Goal: Check status

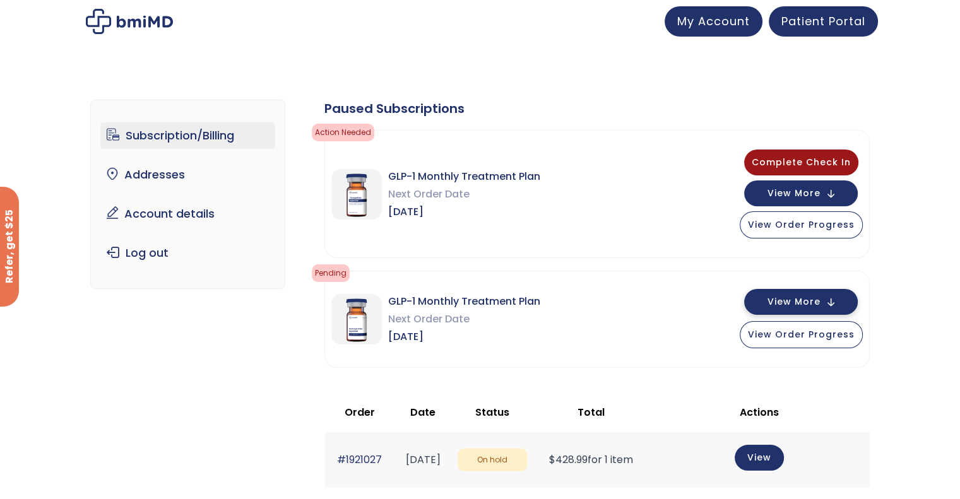
click at [804, 298] on span "View More" at bounding box center [793, 302] width 53 height 8
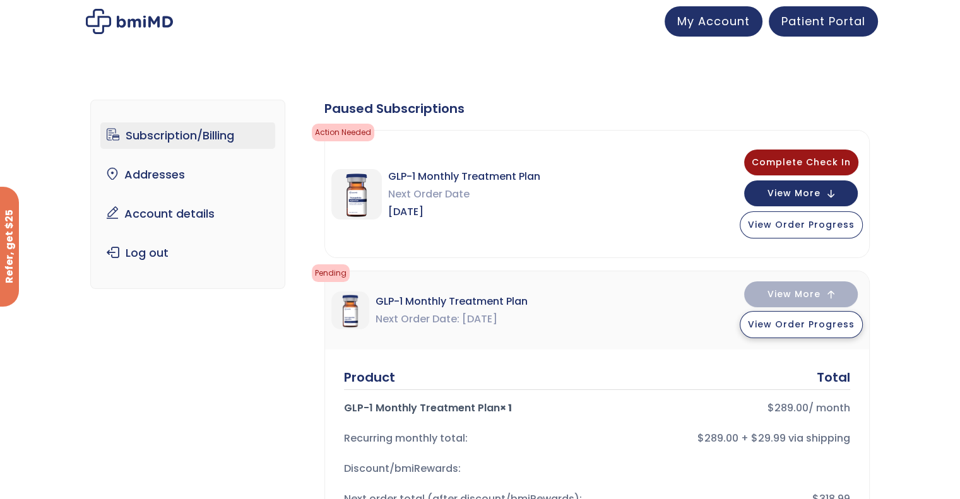
click at [805, 324] on span "View Order Progress" at bounding box center [801, 324] width 107 height 13
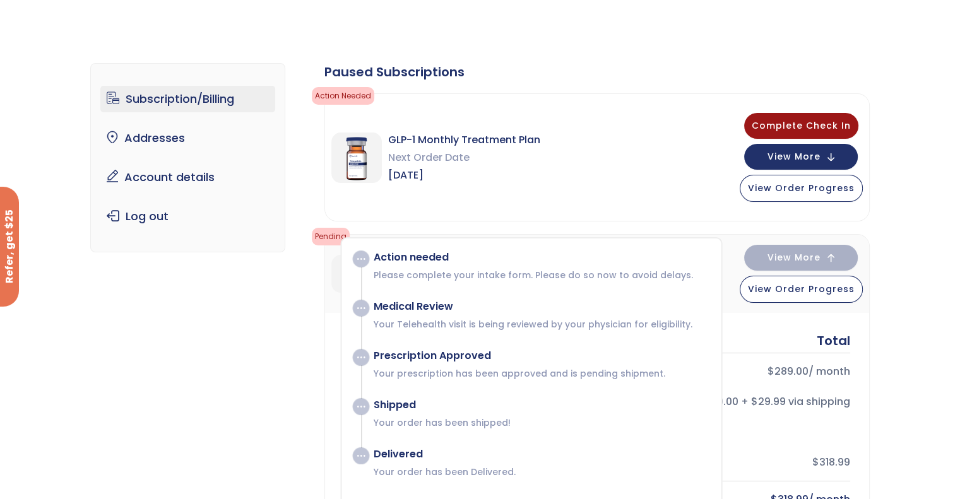
scroll to position [35, 0]
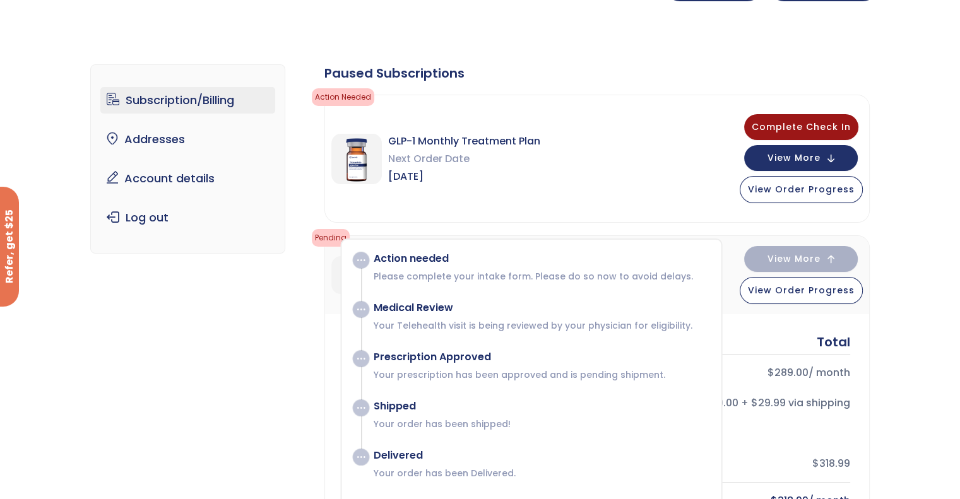
click at [630, 190] on div "GLP-1 Monthly Treatment Plan Next Order Date [DATE] Complete Check In View More…" at bounding box center [597, 158] width 544 height 127
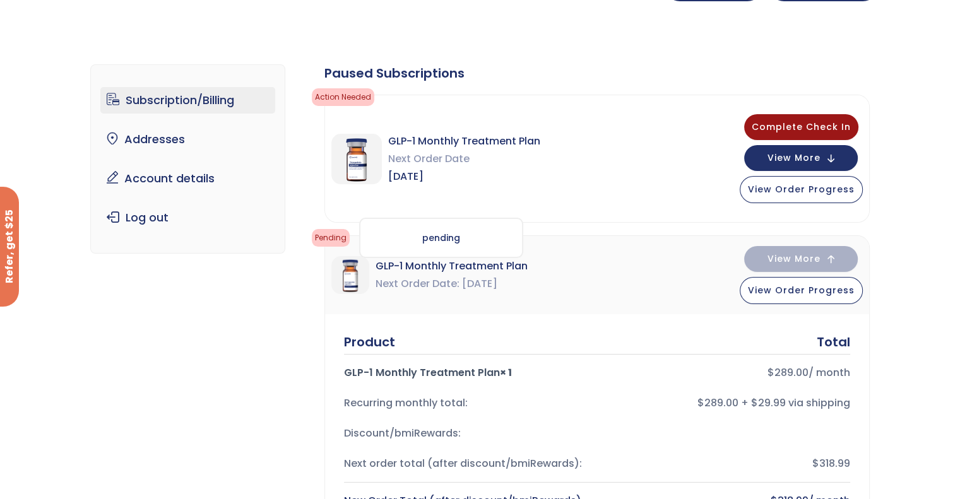
click at [389, 250] on div "pending" at bounding box center [441, 238] width 164 height 40
click at [416, 269] on span "GLP-1 Monthly Treatment Plan" at bounding box center [451, 266] width 152 height 18
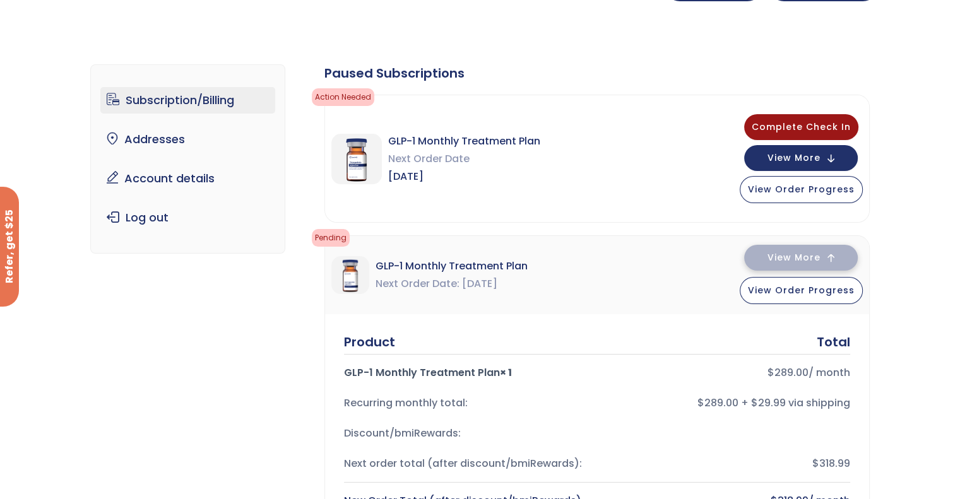
click at [790, 254] on span "View More" at bounding box center [793, 258] width 53 height 8
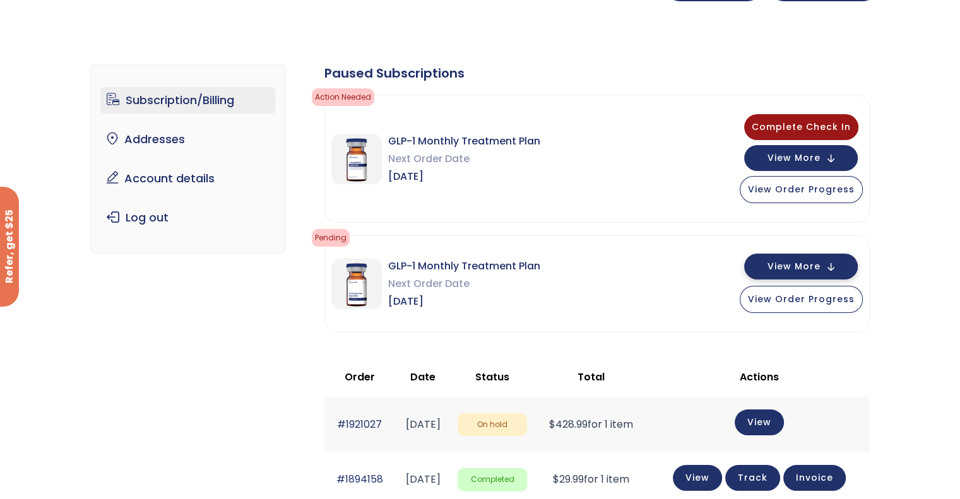
click at [795, 262] on span "View More" at bounding box center [793, 266] width 53 height 8
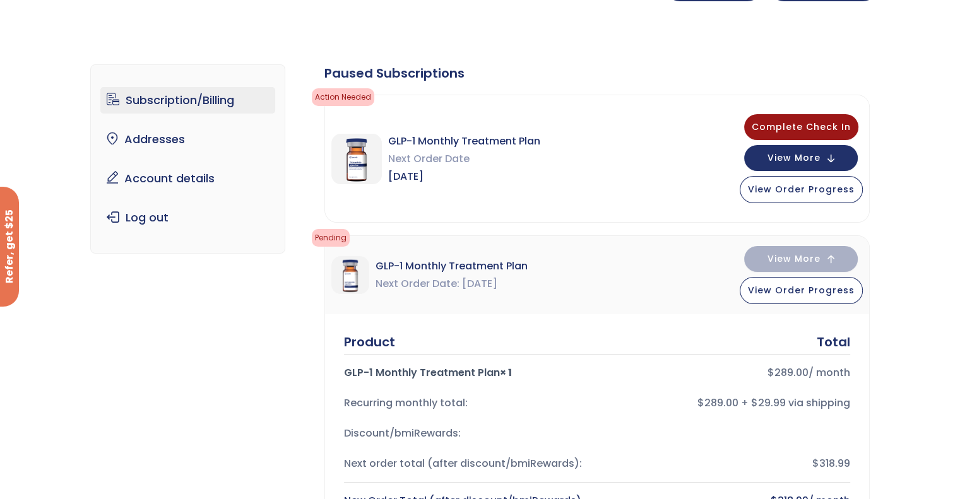
click at [191, 99] on link "Subscription/Billing" at bounding box center [187, 100] width 175 height 26
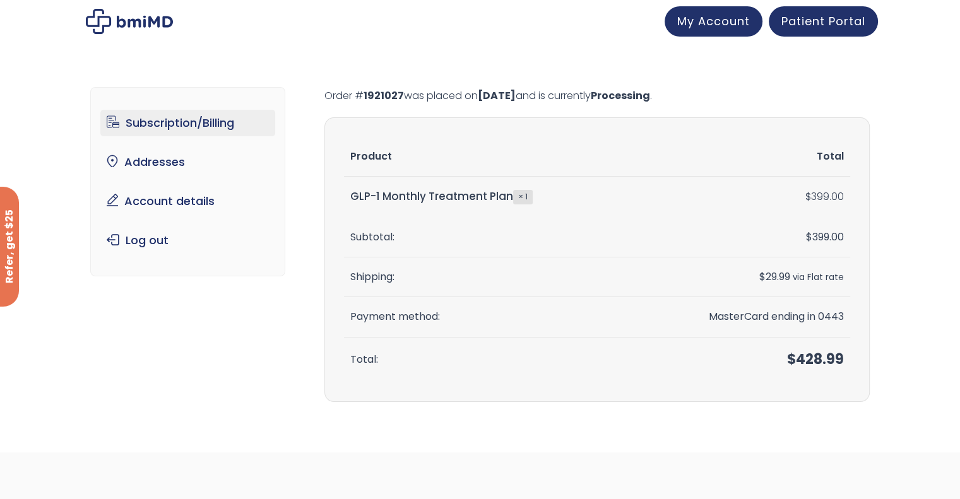
click at [190, 116] on link "Subscription/Billing" at bounding box center [187, 123] width 175 height 26
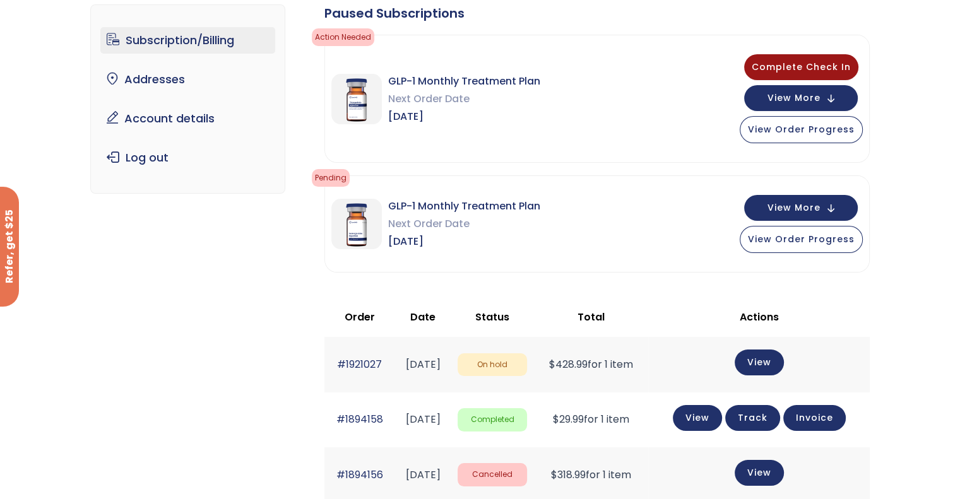
scroll to position [98, 0]
